Goal: Navigation & Orientation: Find specific page/section

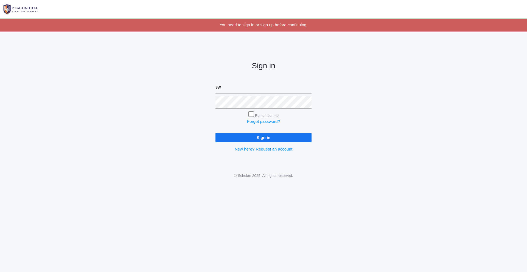
type input "s"
type input "[EMAIL_ADDRESS][DOMAIN_NAME]"
click at [216, 133] on input "Sign in" at bounding box center [264, 137] width 96 height 9
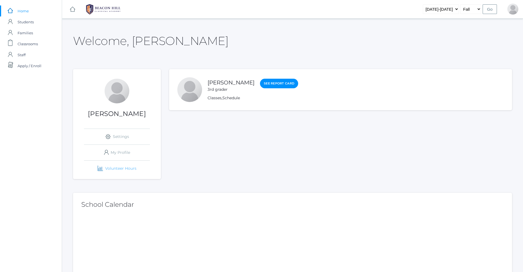
click at [135, 171] on link "icons/finance/bar-chart Created with Sketch. Volunteer Hours" at bounding box center [117, 169] width 66 height 16
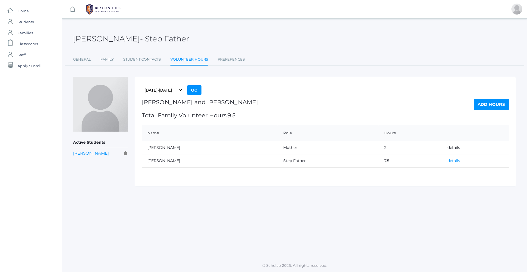
click at [449, 161] on link "details" at bounding box center [454, 160] width 13 height 5
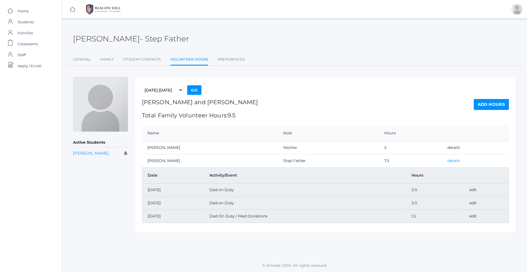
click at [453, 162] on link "details" at bounding box center [454, 160] width 13 height 5
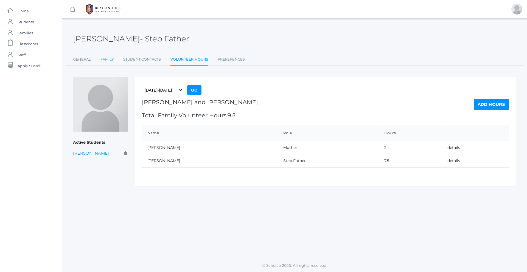
click at [106, 60] on link "Family" at bounding box center [107, 59] width 13 height 11
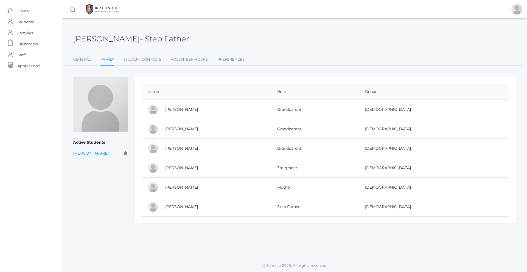
drag, startPoint x: 154, startPoint y: 182, endPoint x: 155, endPoint y: 187, distance: 5.4
click at [154, 182] on div at bounding box center [152, 187] width 11 height 11
click at [155, 207] on div at bounding box center [152, 207] width 11 height 11
click at [83, 62] on link "General" at bounding box center [82, 59] width 18 height 11
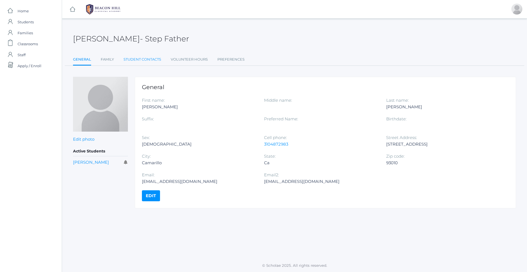
click at [141, 59] on link "Student Contacts" at bounding box center [143, 59] width 38 height 11
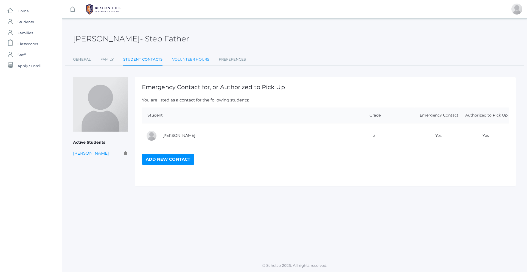
click at [199, 59] on link "Volunteer Hours" at bounding box center [190, 59] width 37 height 11
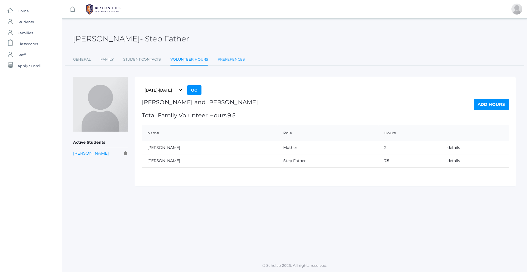
click at [224, 59] on link "Preferences" at bounding box center [231, 59] width 27 height 11
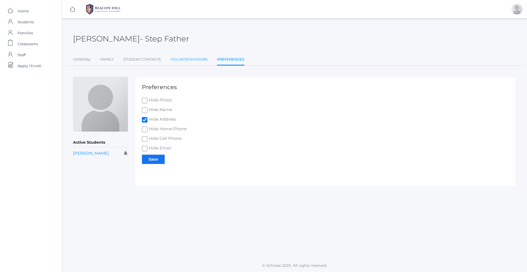
click at [193, 61] on link "Volunteer Hours" at bounding box center [189, 59] width 37 height 11
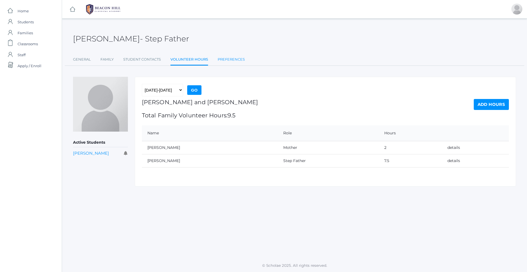
click at [243, 59] on link "Preferences" at bounding box center [231, 59] width 27 height 11
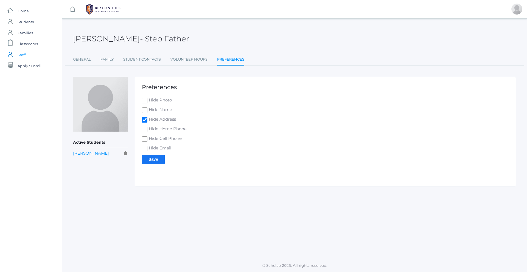
click at [22, 55] on span "Staff" at bounding box center [22, 54] width 8 height 11
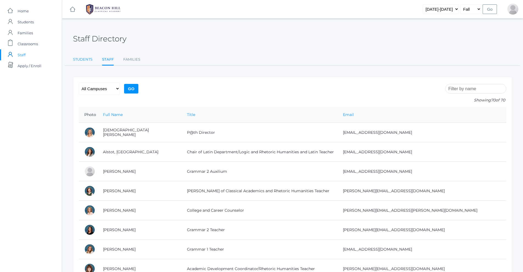
click at [84, 64] on link "Students" at bounding box center [83, 59] width 20 height 11
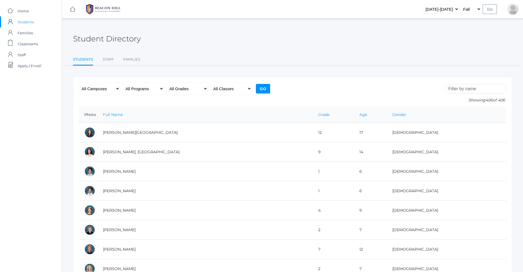
click at [475, 90] on input "search" at bounding box center [475, 89] width 61 height 10
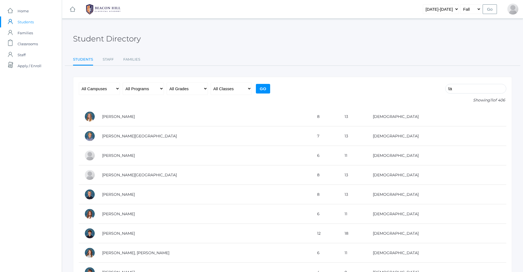
type input "t"
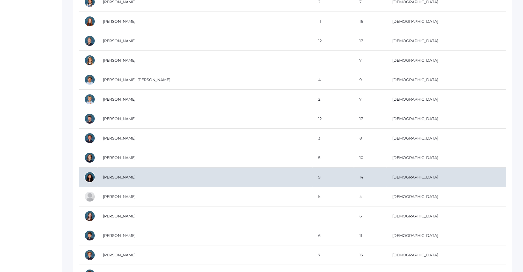
scroll to position [7070, 0]
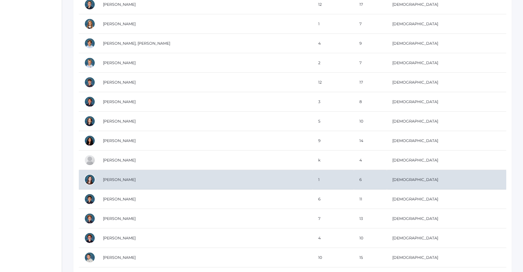
click at [170, 175] on td "[PERSON_NAME]" at bounding box center [205, 180] width 215 height 20
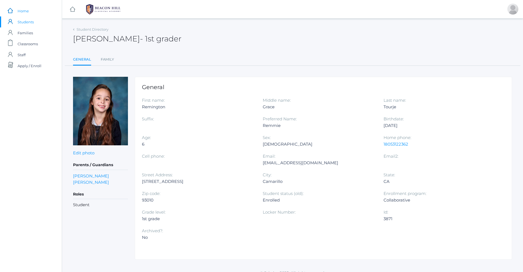
click at [27, 10] on span "Home" at bounding box center [23, 10] width 11 height 11
